Goal: Contribute content

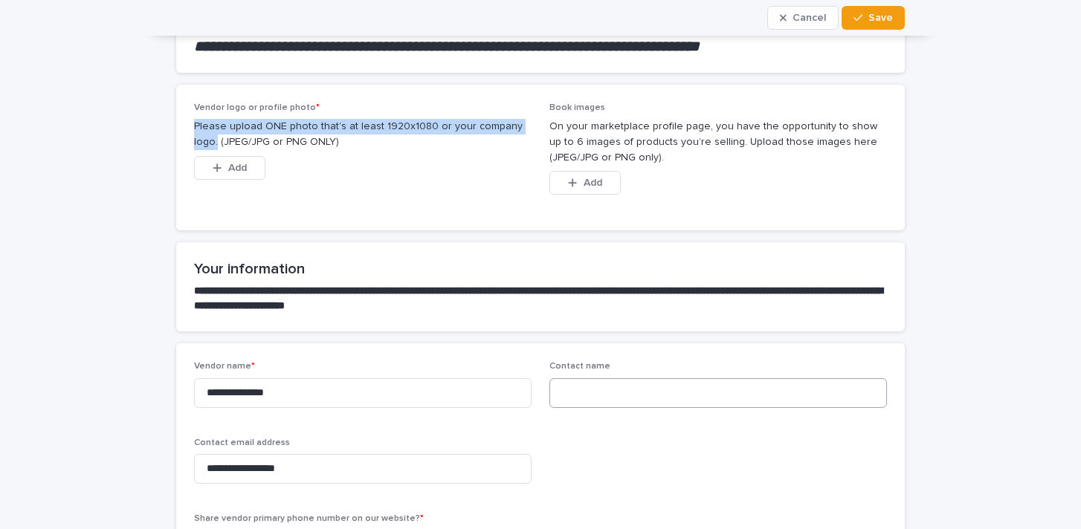
scroll to position [186, 0]
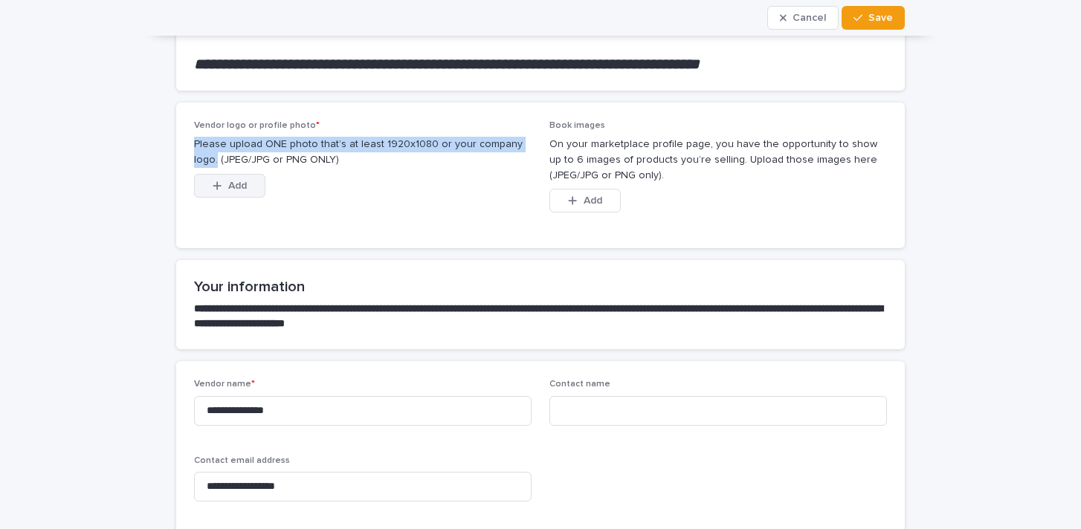
click at [219, 186] on icon "button" at bounding box center [217, 186] width 9 height 10
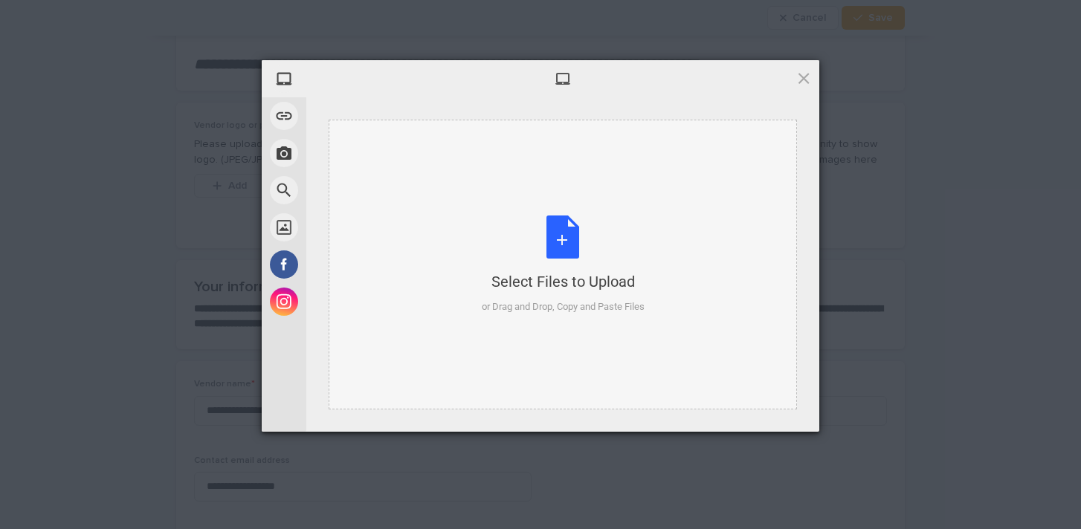
click at [571, 245] on div "Select Files to Upload or Drag and Drop, Copy and Paste Files" at bounding box center [563, 265] width 163 height 99
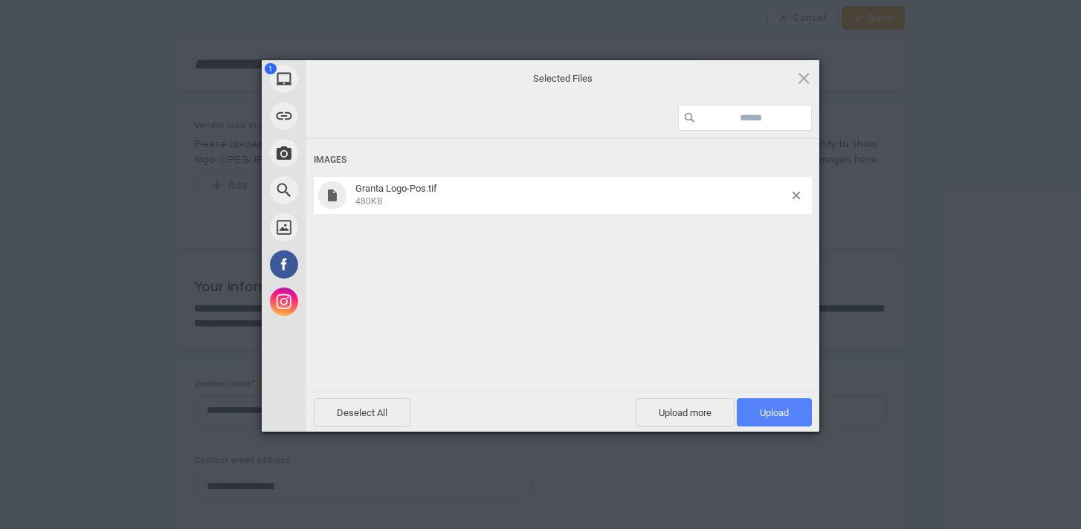
click at [765, 414] on span "Upload 1" at bounding box center [773, 412] width 29 height 11
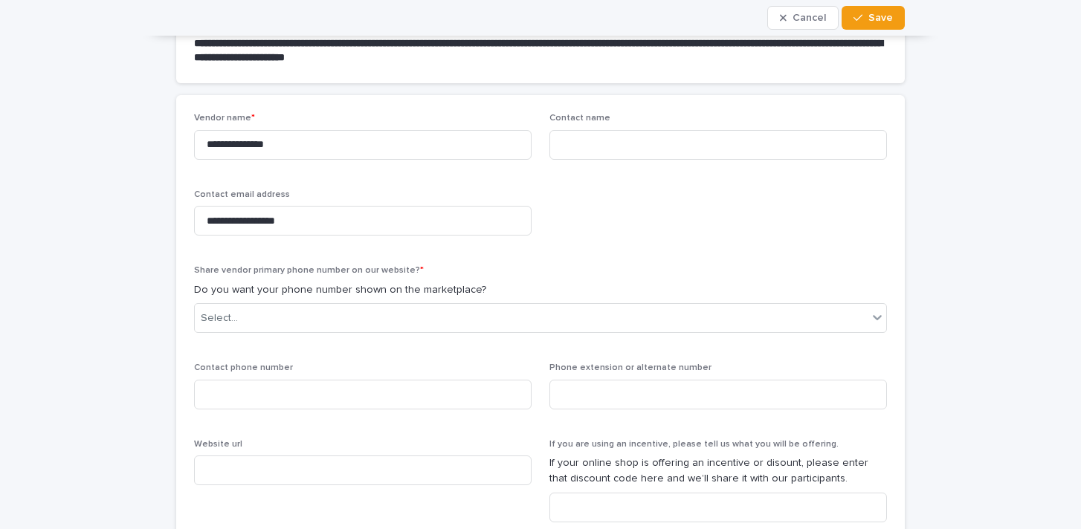
scroll to position [546, 0]
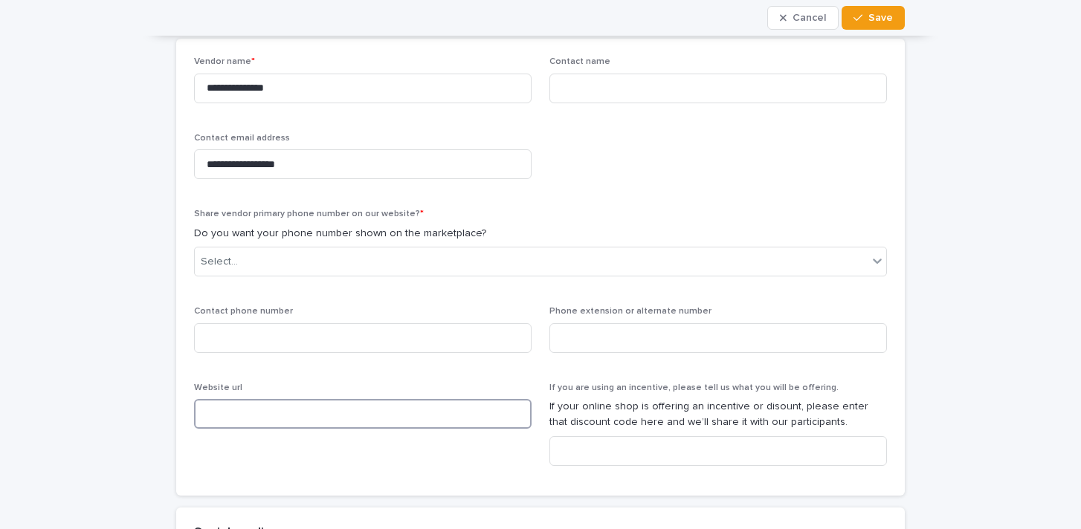
click at [247, 399] on input at bounding box center [362, 414] width 337 height 30
paste input "**********"
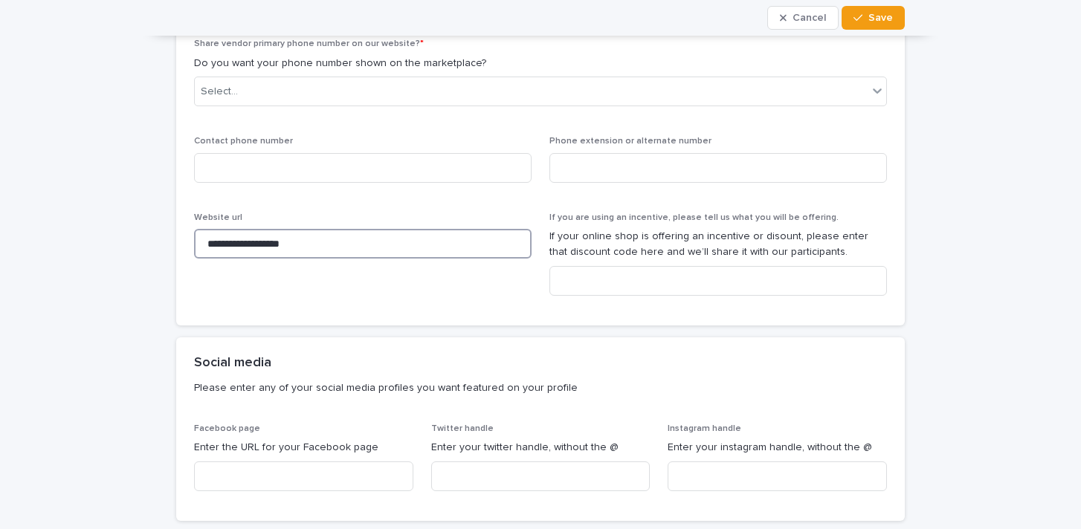
scroll to position [838, 0]
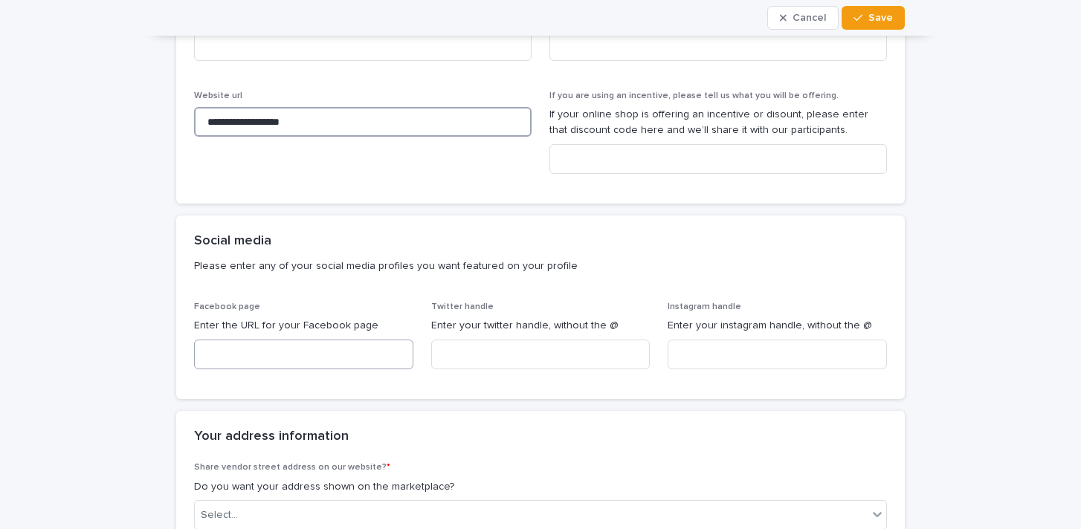
type input "**********"
click at [326, 362] on input at bounding box center [303, 355] width 219 height 30
click at [702, 352] on input at bounding box center [776, 355] width 219 height 30
type input "**********"
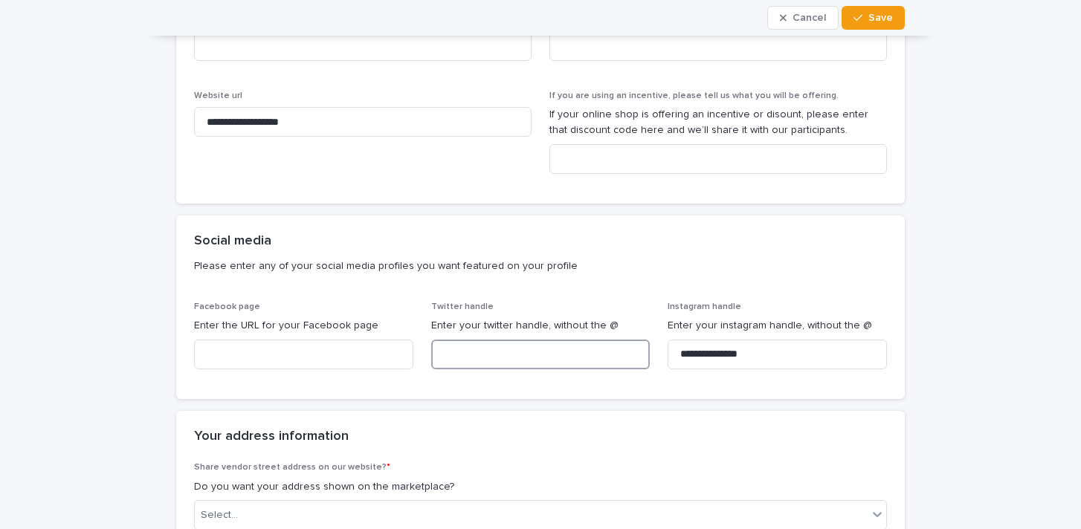
click at [444, 351] on input at bounding box center [540, 355] width 219 height 30
paste input "**********"
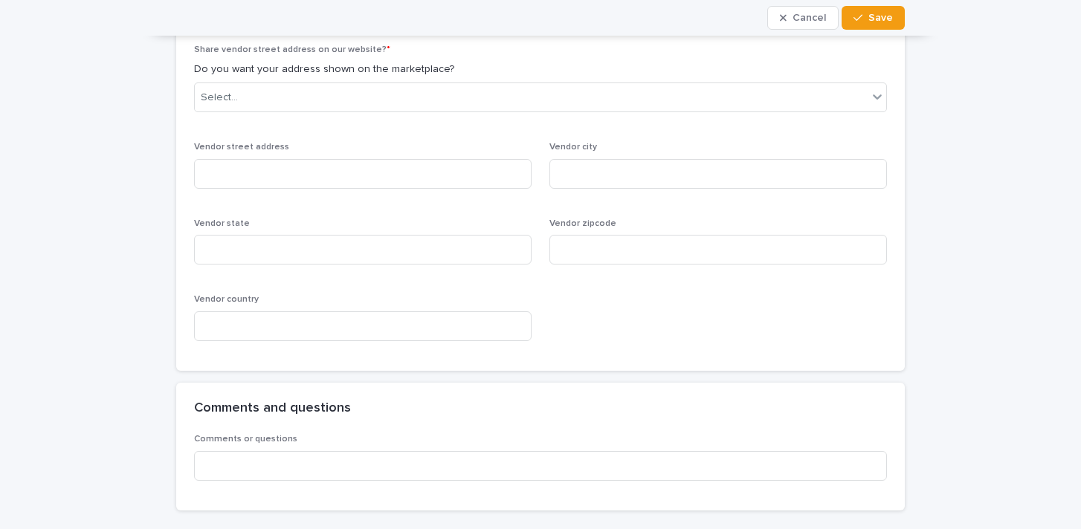
scroll to position [1365, 0]
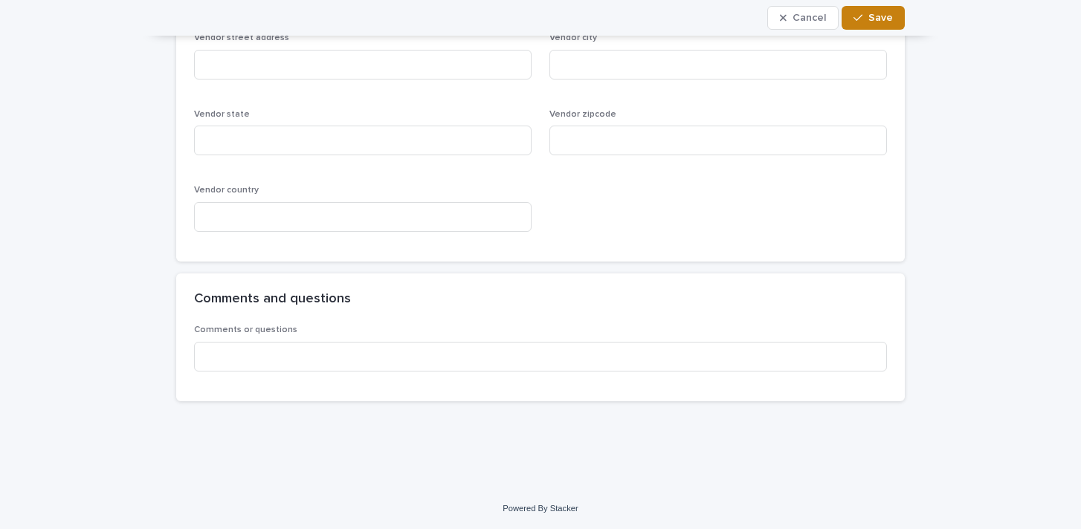
type input "*********"
click at [882, 10] on button "Save" at bounding box center [872, 18] width 63 height 24
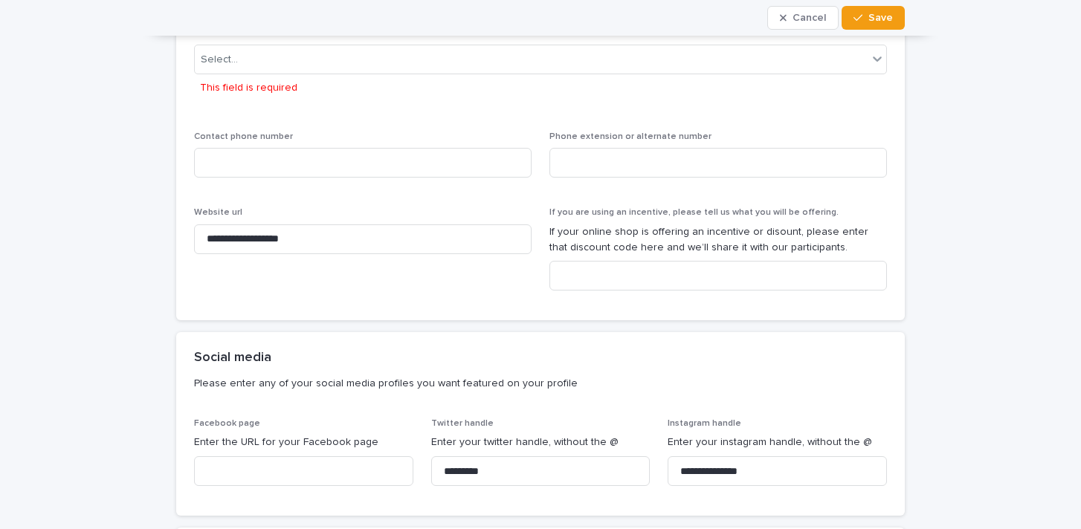
scroll to position [557, 0]
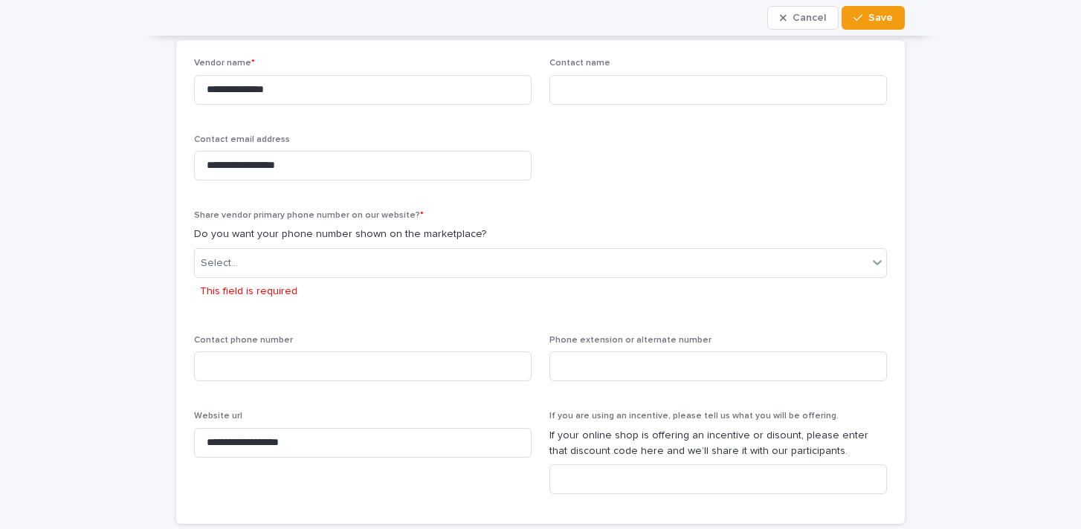
click at [243, 283] on div "Select... This field is required" at bounding box center [540, 276] width 693 height 57
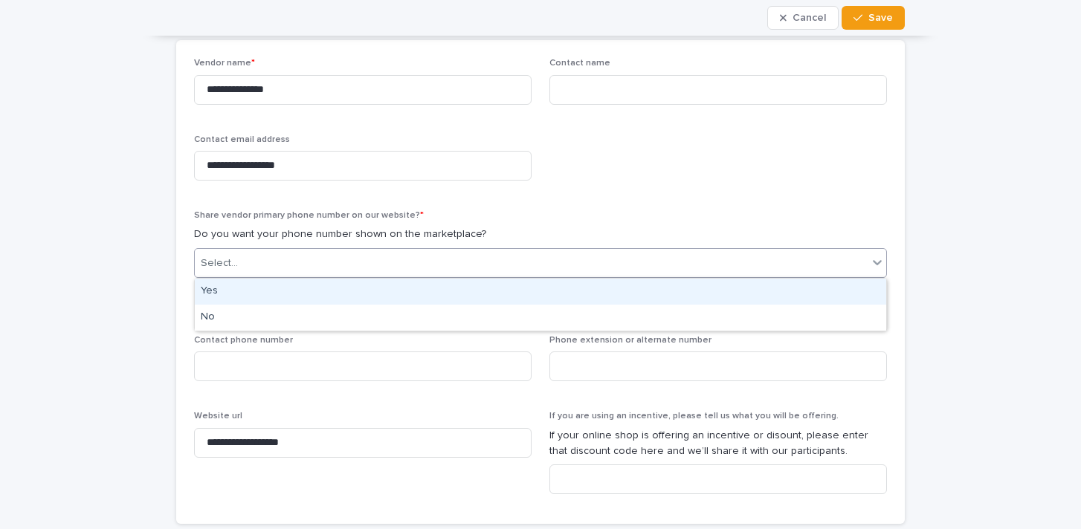
click at [265, 271] on div "Select..." at bounding box center [531, 263] width 673 height 25
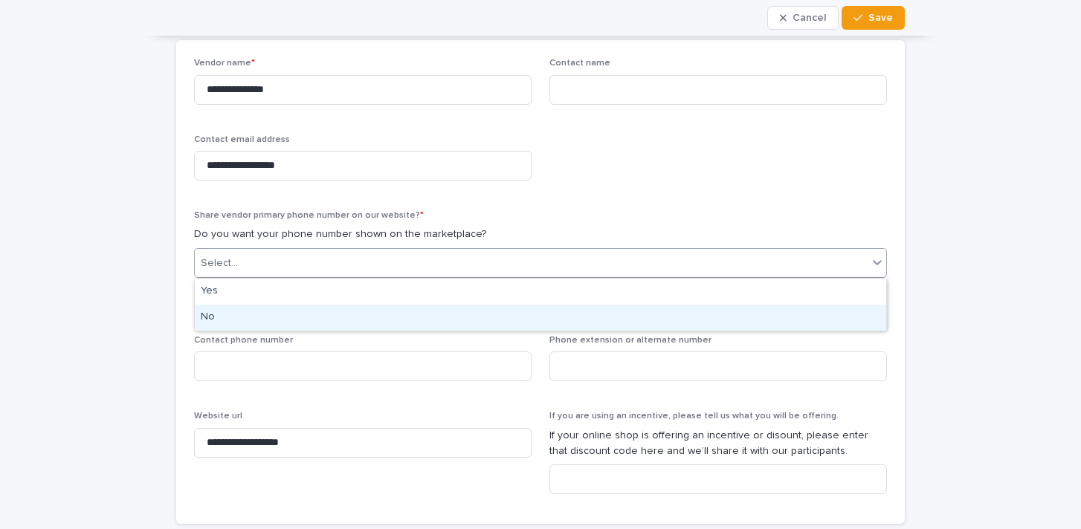
click at [232, 317] on div "No" at bounding box center [540, 318] width 691 height 26
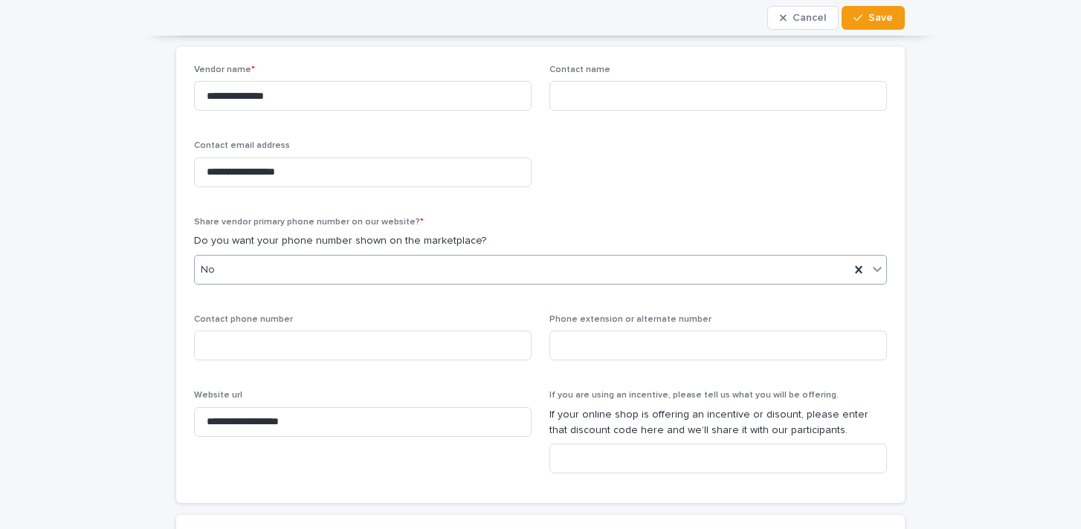
scroll to position [537, 0]
click at [872, 22] on span "Save" at bounding box center [880, 18] width 25 height 10
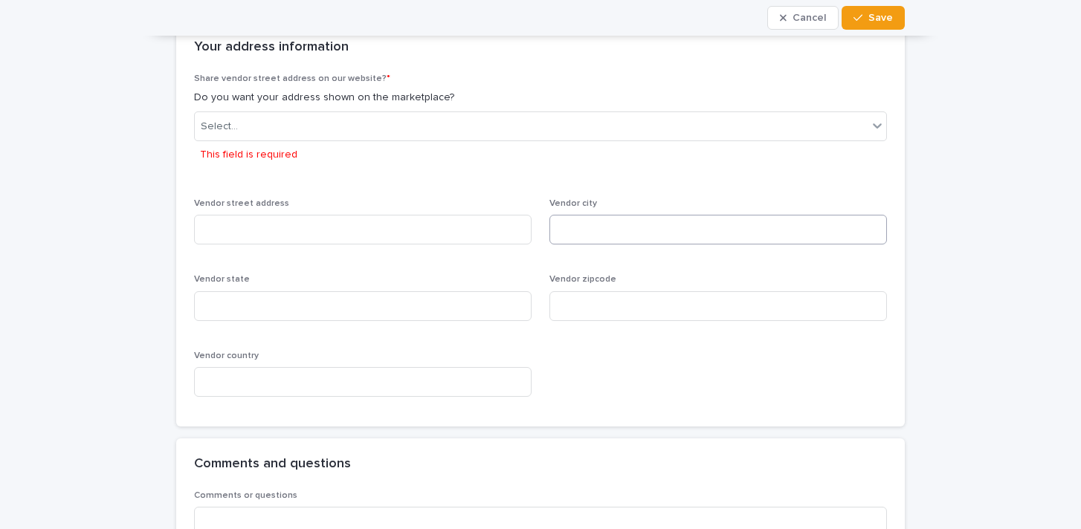
scroll to position [1235, 0]
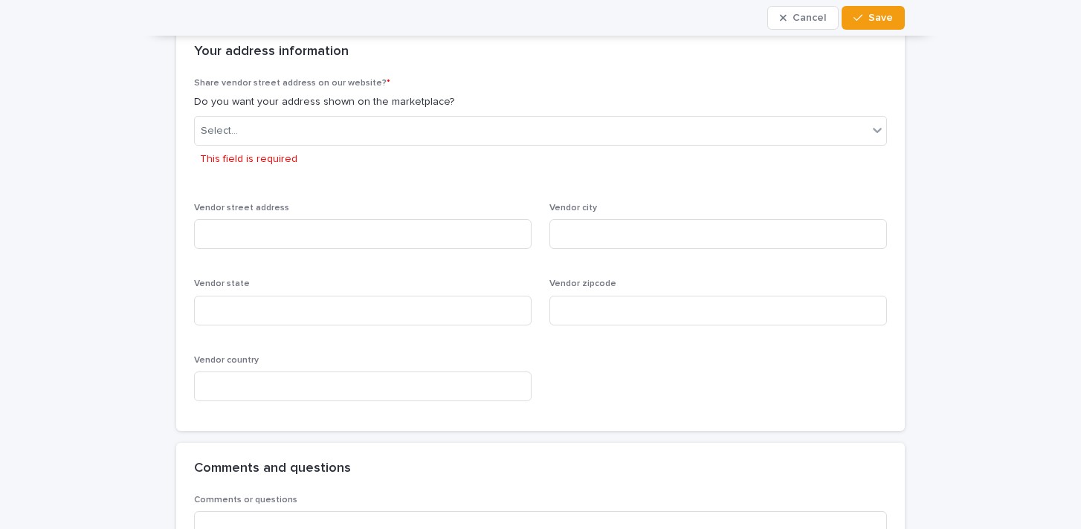
click at [372, 146] on div "Select... This field is required" at bounding box center [540, 144] width 693 height 57
click at [383, 139] on div "Select..." at bounding box center [531, 131] width 673 height 25
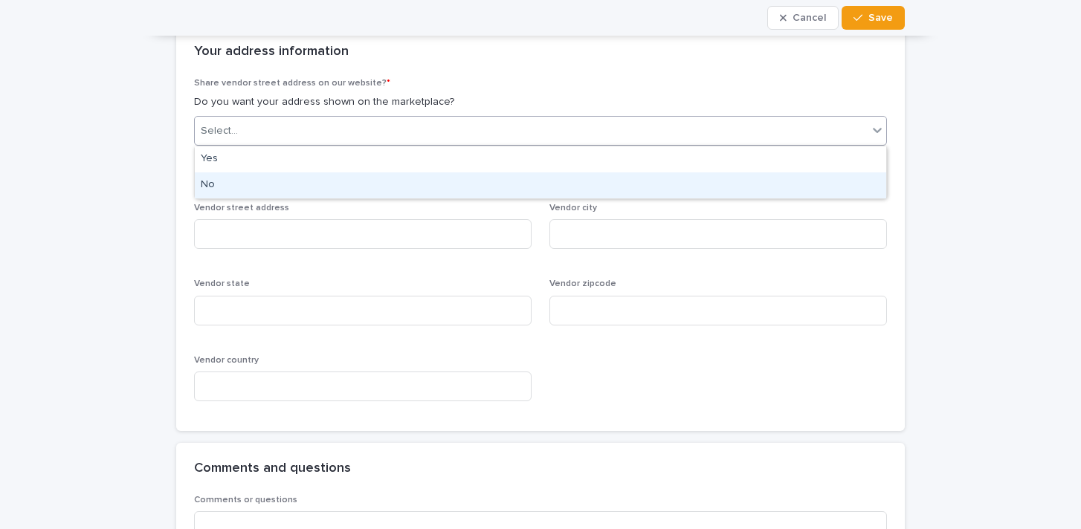
click at [340, 178] on div "No" at bounding box center [540, 185] width 691 height 26
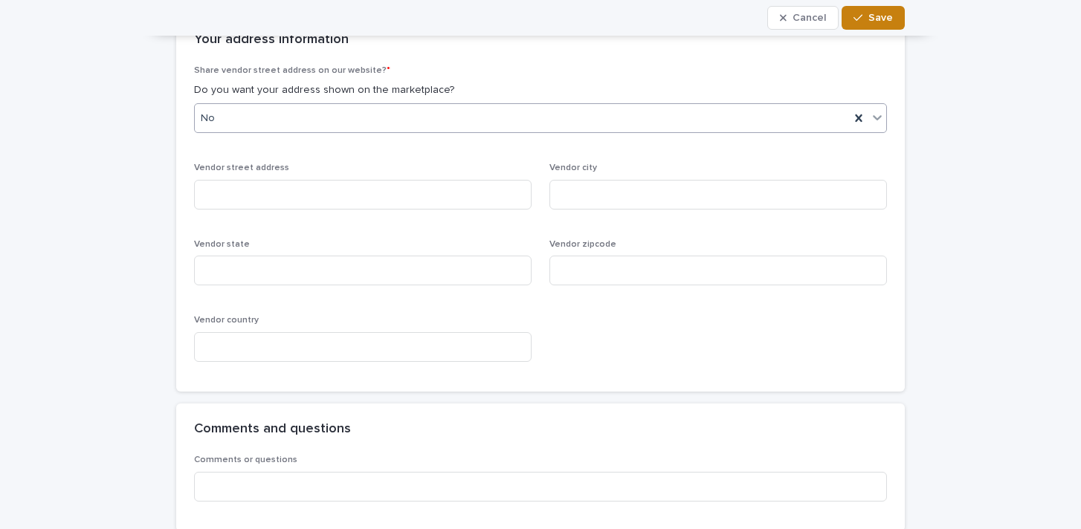
click at [881, 13] on span "Save" at bounding box center [880, 18] width 25 height 10
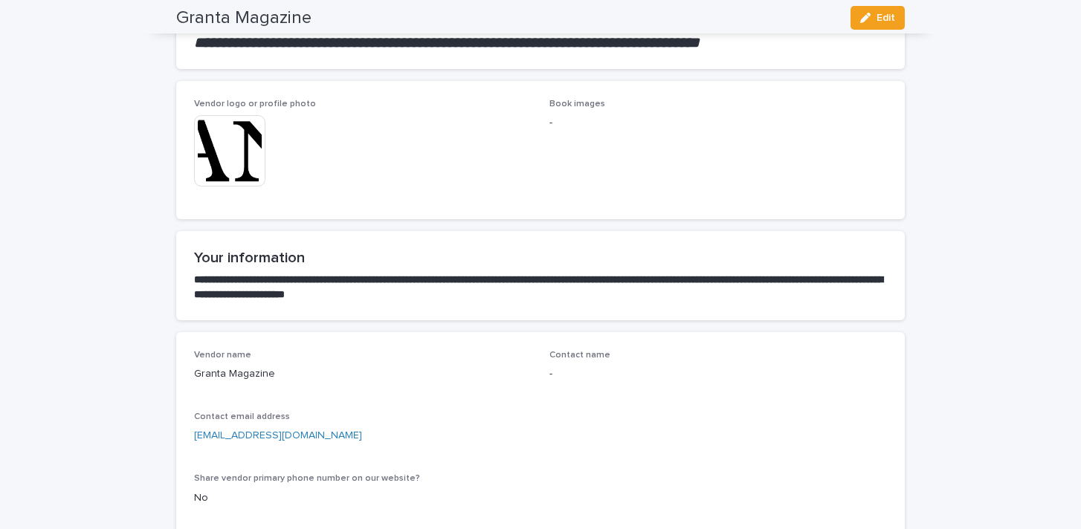
scroll to position [0, 0]
